Goal: Task Accomplishment & Management: Complete application form

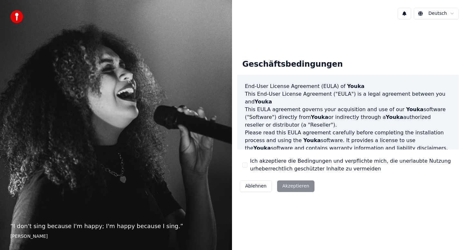
click at [243, 165] on button "Ich akzeptiere die Bedingungen und verpflichte mich, die unerlaubte Nutzung urh…" at bounding box center [244, 164] width 5 height 5
click at [300, 186] on button "Akzeptieren" at bounding box center [295, 186] width 37 height 12
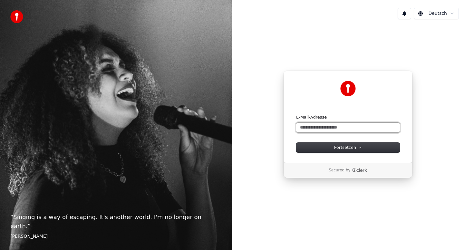
click at [319, 127] on input "E-Mail-Adresse" at bounding box center [348, 128] width 104 height 10
click at [348, 88] on img at bounding box center [347, 88] width 15 height 15
